Goal: Find specific page/section: Find specific page/section

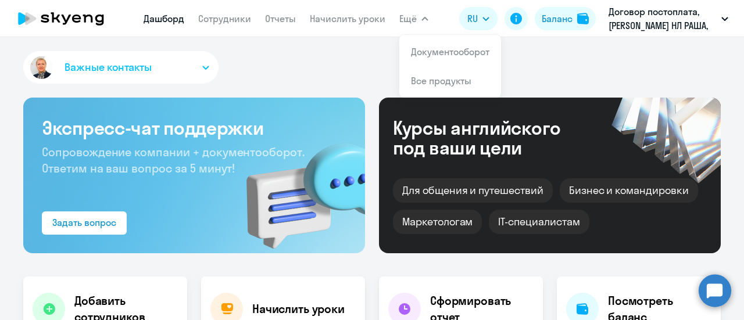
click at [423, 20] on button "Ещё" at bounding box center [413, 18] width 29 height 23
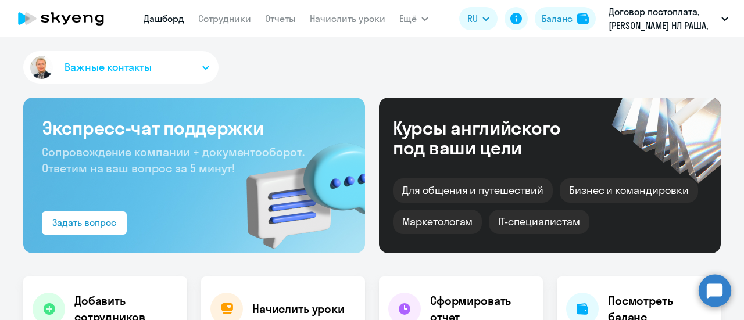
click at [423, 20] on icon "button" at bounding box center [425, 19] width 7 height 4
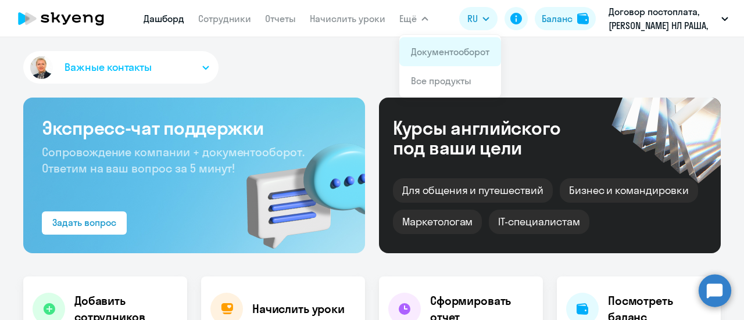
click at [427, 51] on link "Документооборот" at bounding box center [450, 52] width 78 height 12
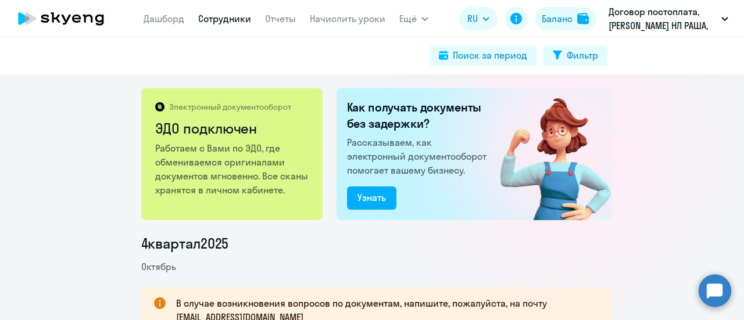
click at [222, 19] on link "Сотрудники" at bounding box center [224, 19] width 53 height 12
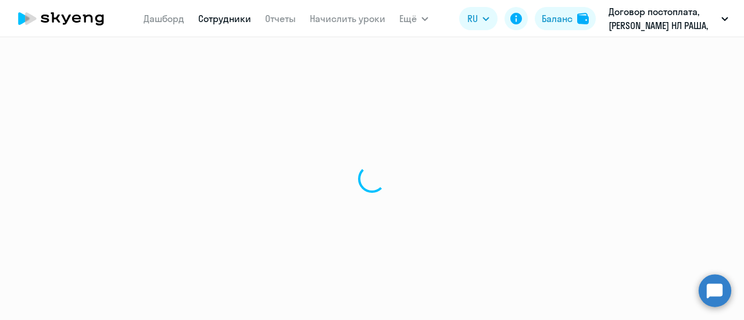
select select "30"
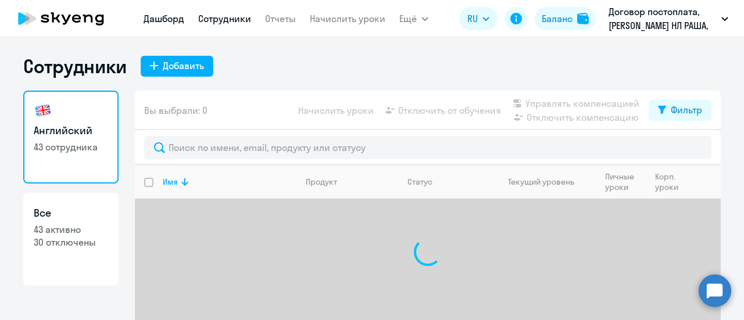
click at [162, 19] on link "Дашборд" at bounding box center [164, 19] width 41 height 12
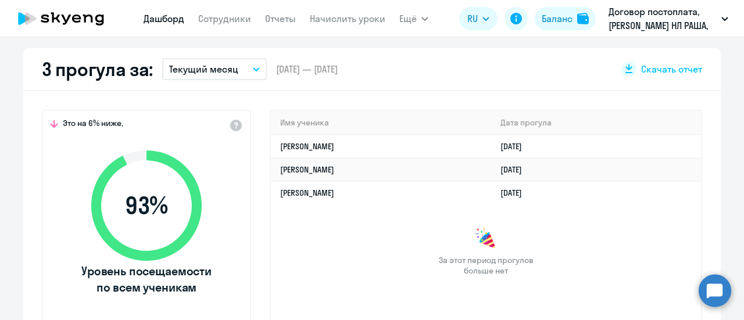
scroll to position [349, 0]
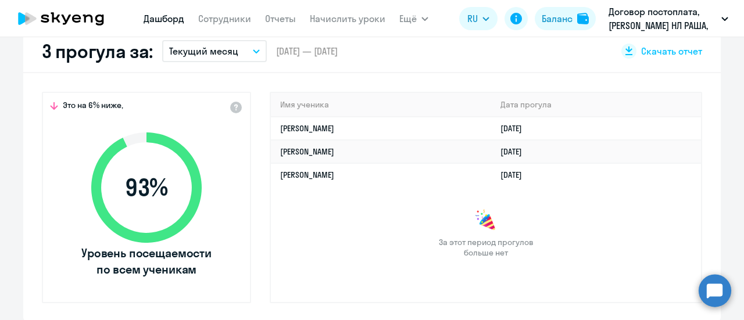
select select "30"
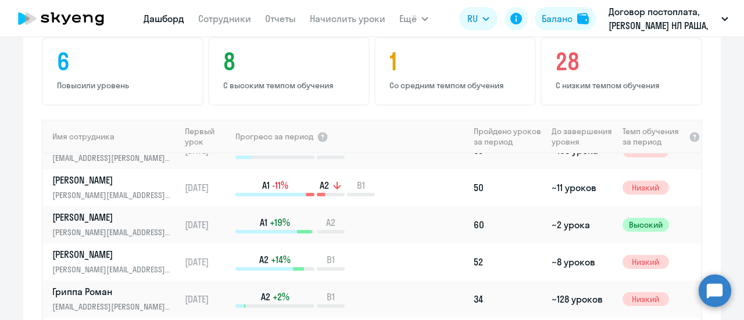
scroll to position [116, 0]
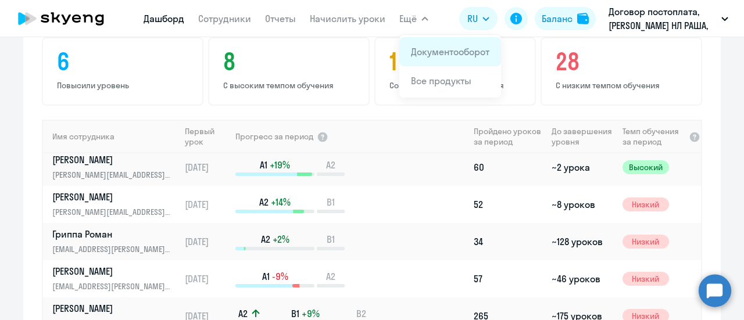
click at [434, 53] on link "Документооборот" at bounding box center [450, 52] width 78 height 12
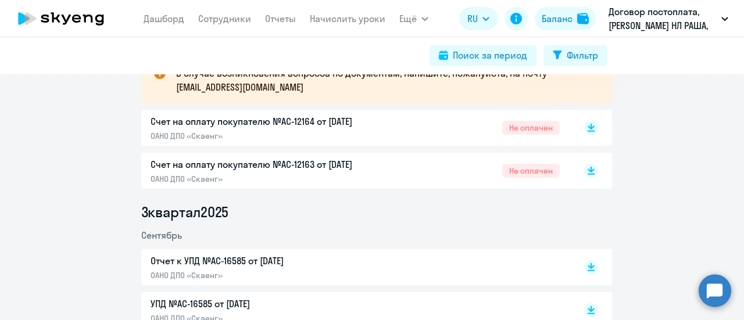
scroll to position [233, 0]
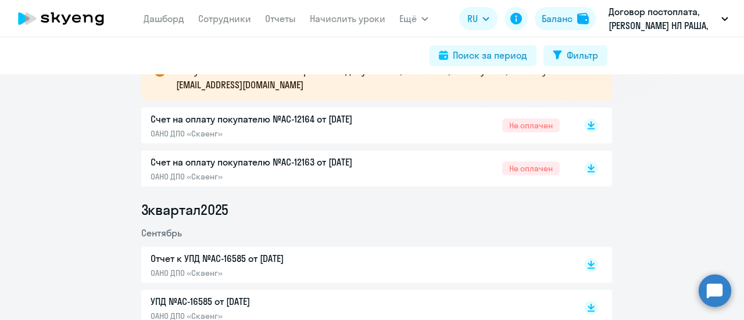
click at [243, 259] on p "Отчет к УПД №AC-16585 от [DATE]" at bounding box center [273, 259] width 244 height 14
